Goal: Information Seeking & Learning: Find specific fact

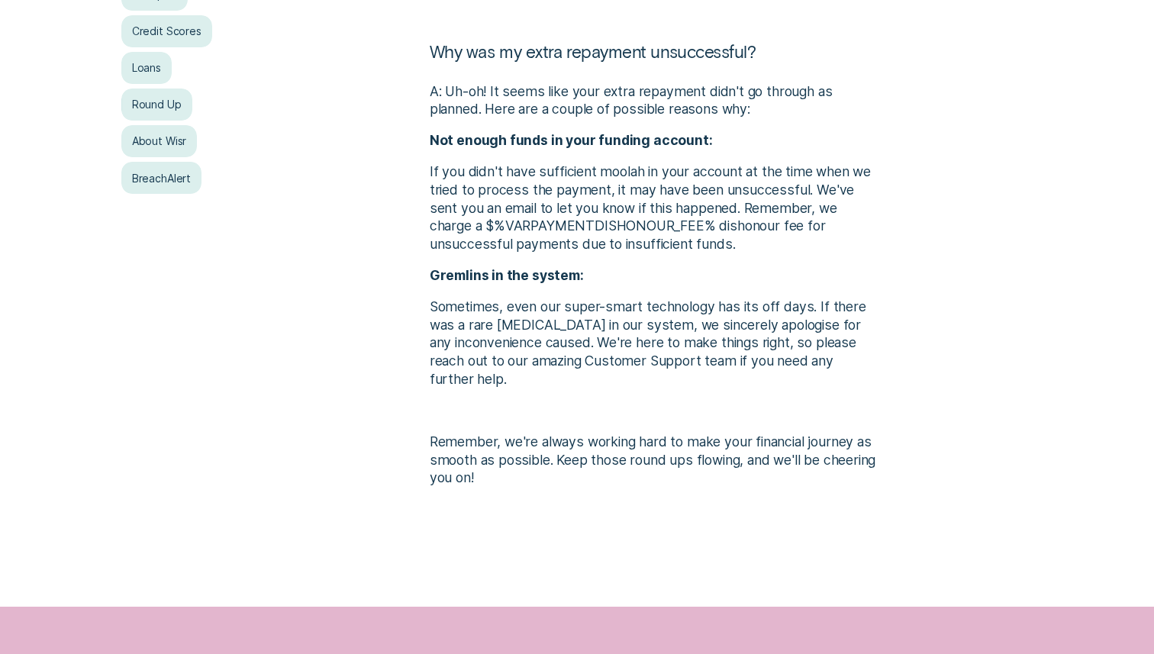
scroll to position [405, 0]
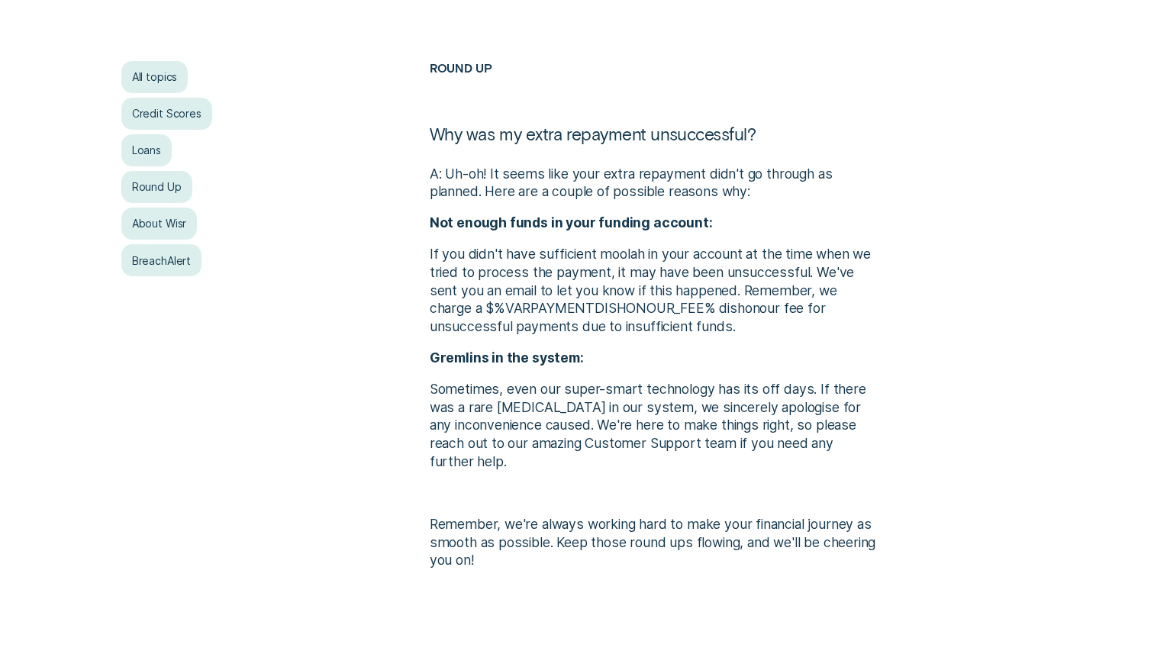
scroll to position [350, 0]
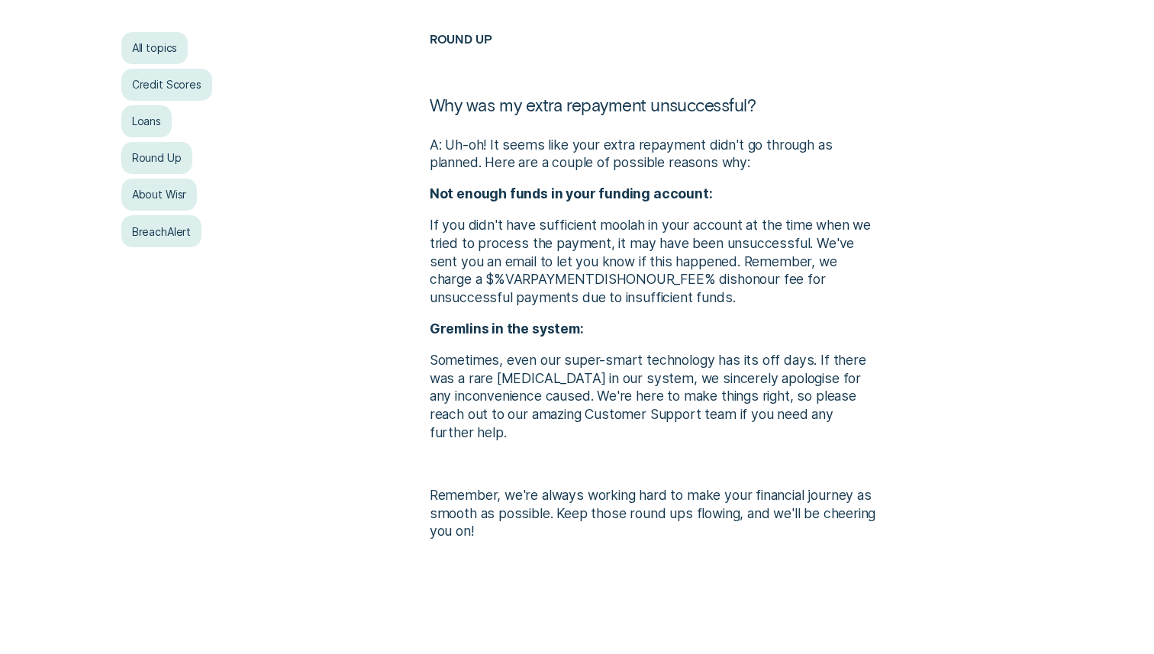
click at [678, 191] on strong "Not enough funds in your funding account:" at bounding box center [571, 193] width 283 height 16
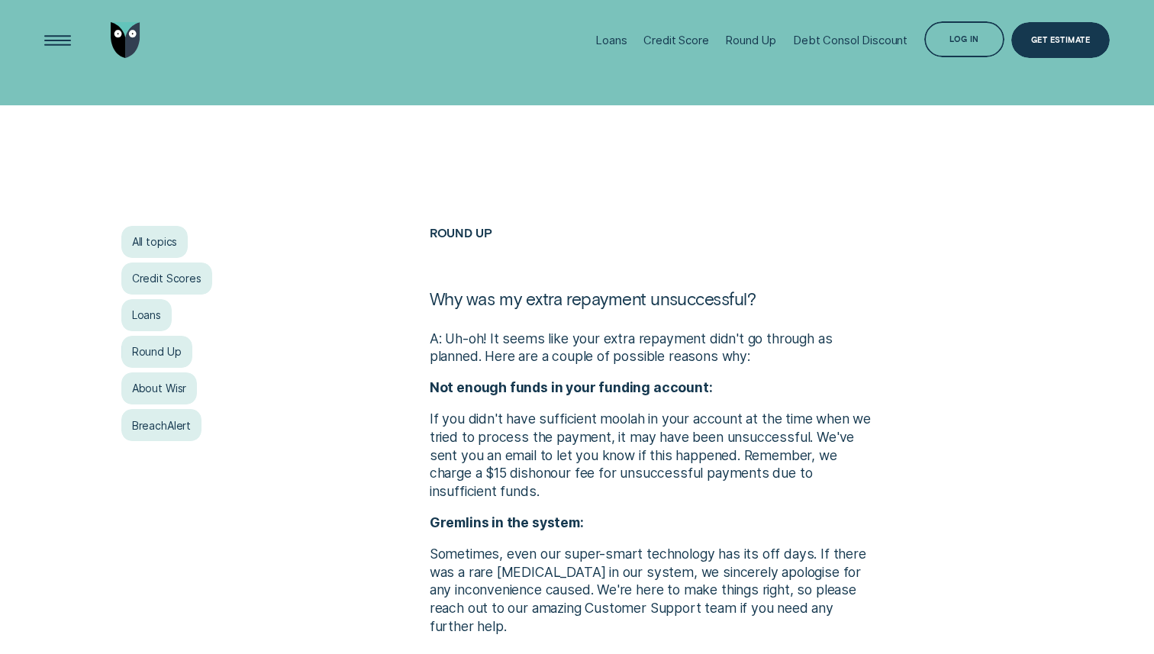
scroll to position [135, 0]
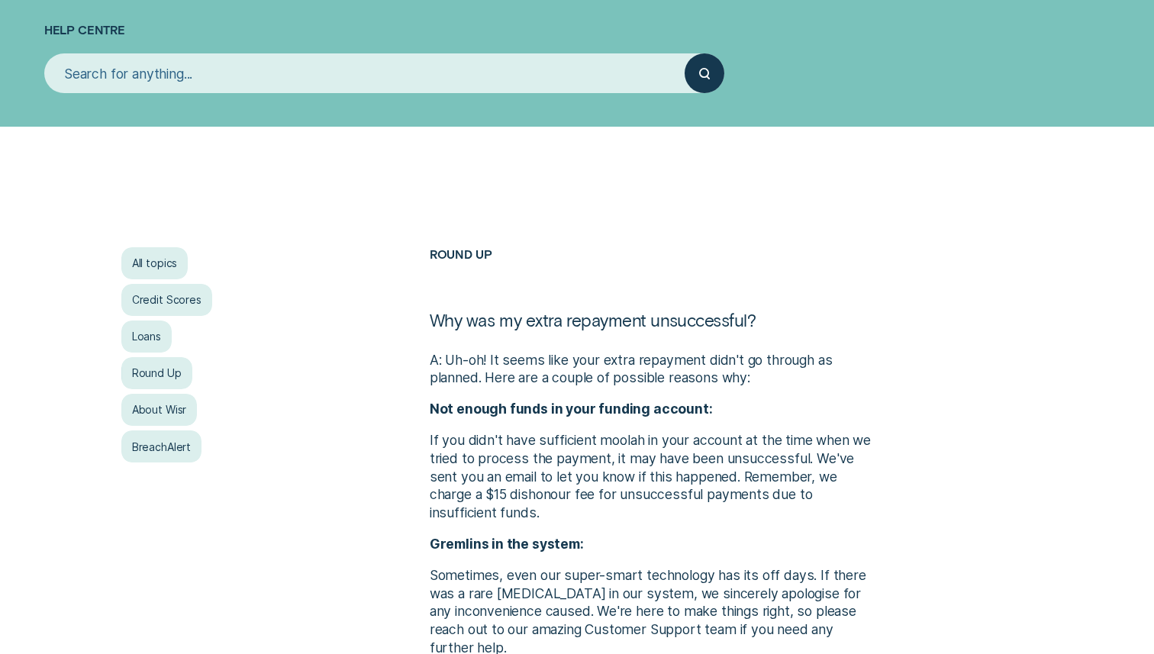
click at [447, 79] on input "search" at bounding box center [364, 73] width 640 height 40
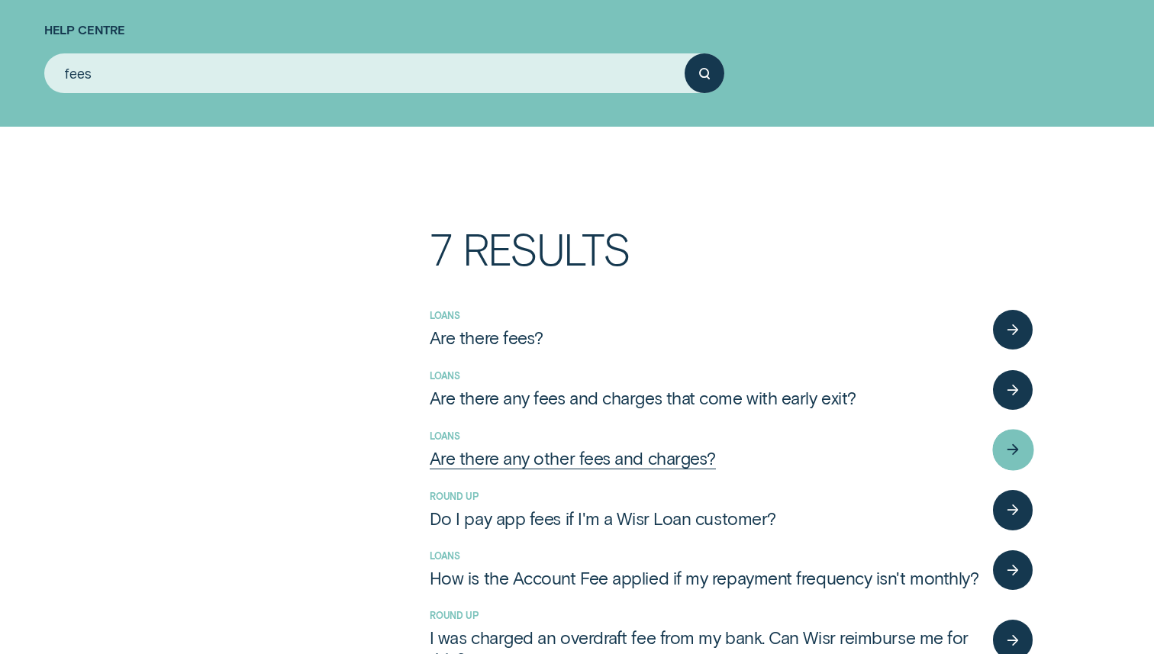
type input "fees"
click at [617, 454] on div "Are there any other fees and charges?" at bounding box center [573, 457] width 286 height 21
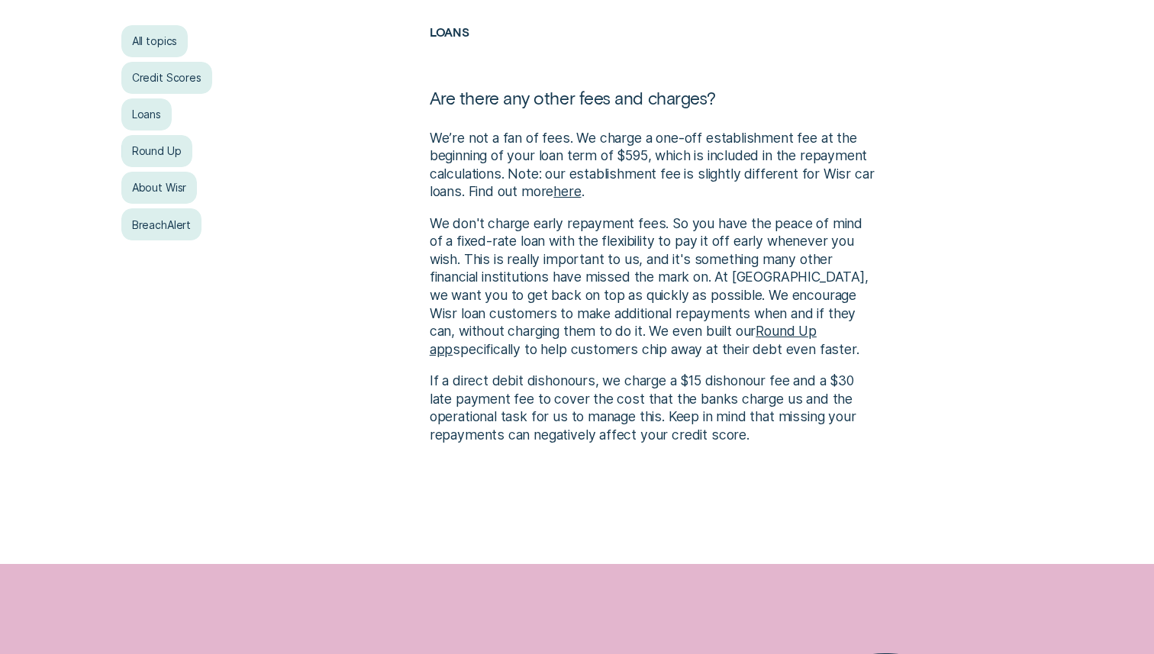
scroll to position [358, 0]
